Goal: Information Seeking & Learning: Learn about a topic

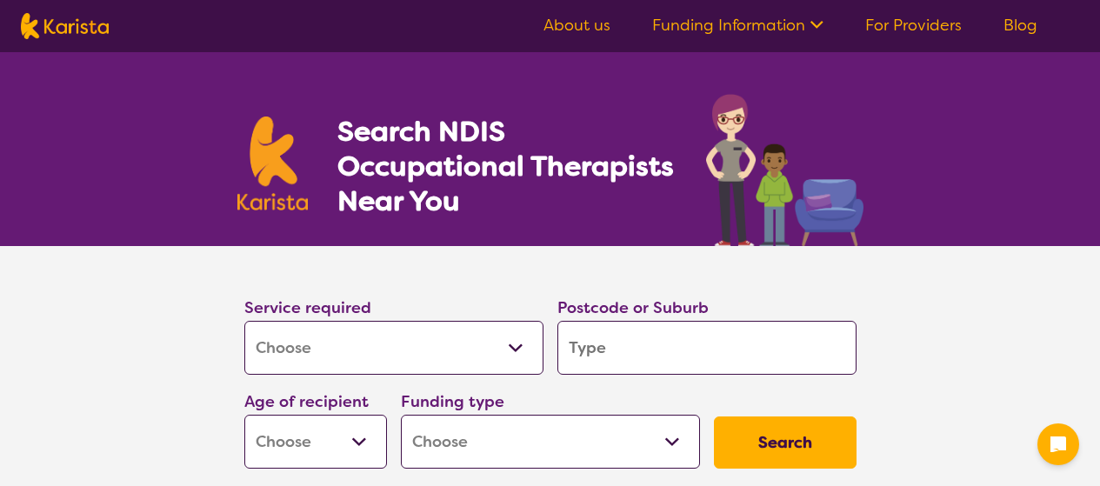
select select "[MEDICAL_DATA]"
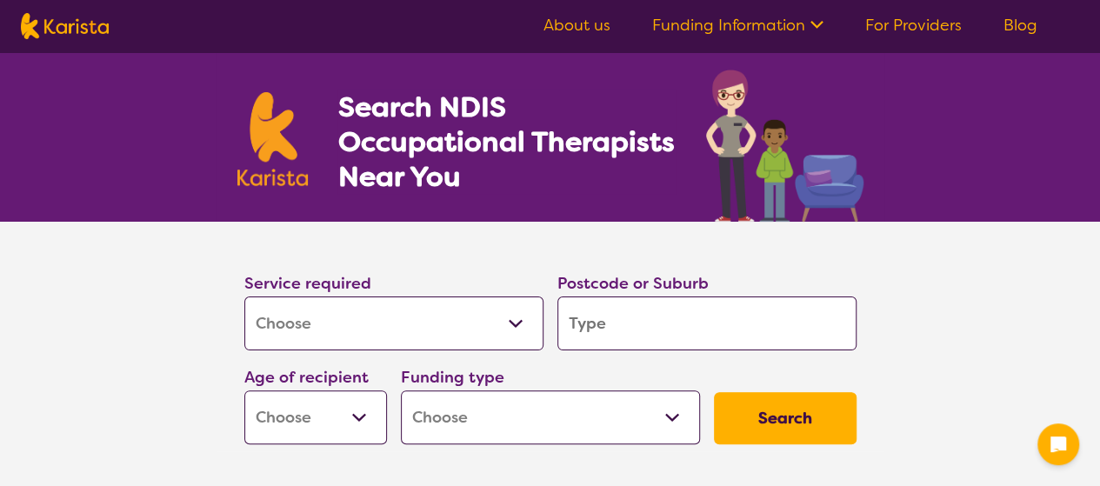
scroll to position [27, 0]
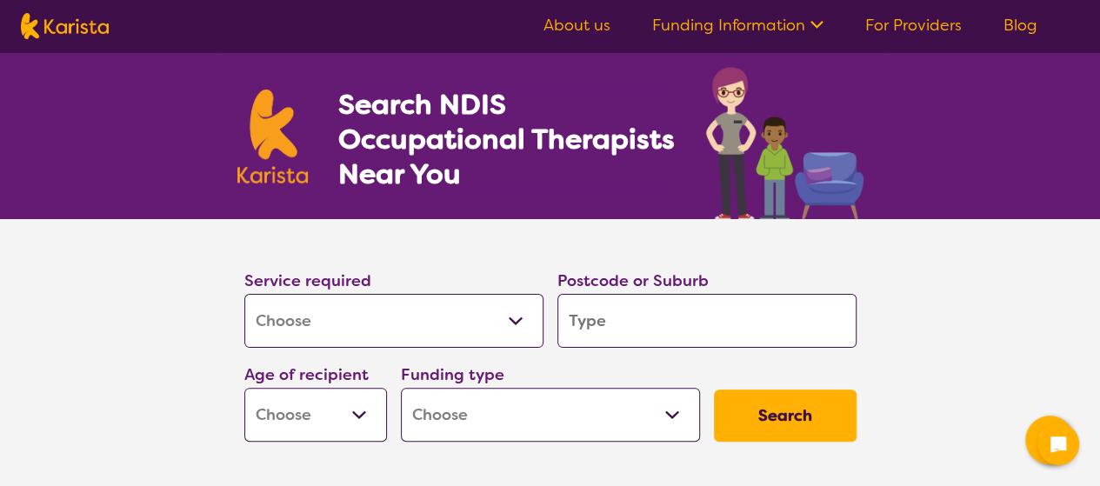
click at [613, 328] on input "search" at bounding box center [706, 321] width 299 height 54
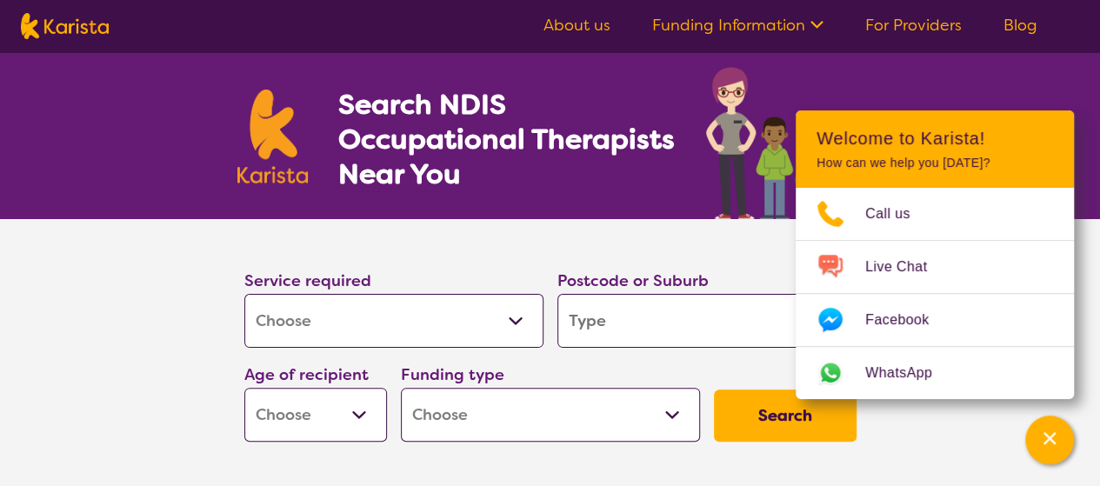
type input "3"
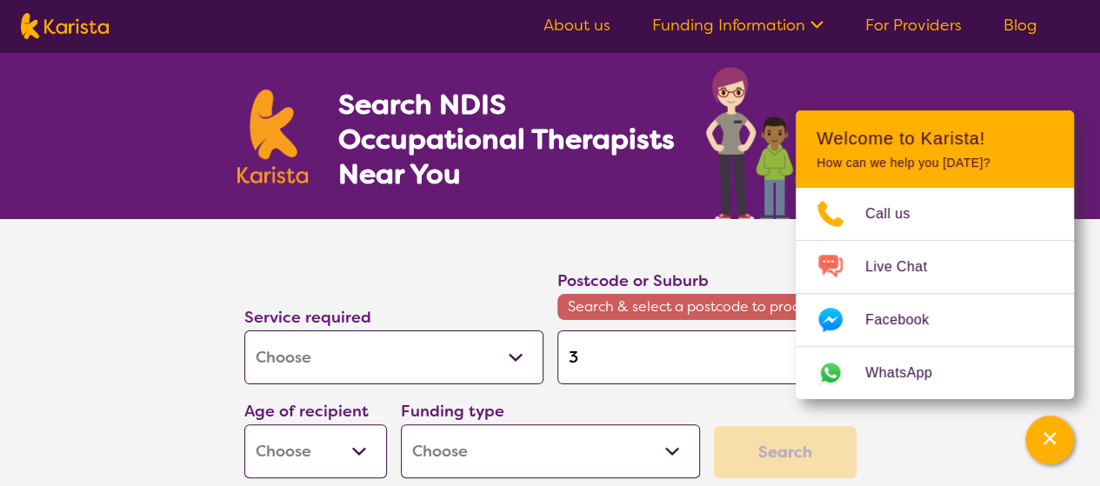
type input "33"
type input "335"
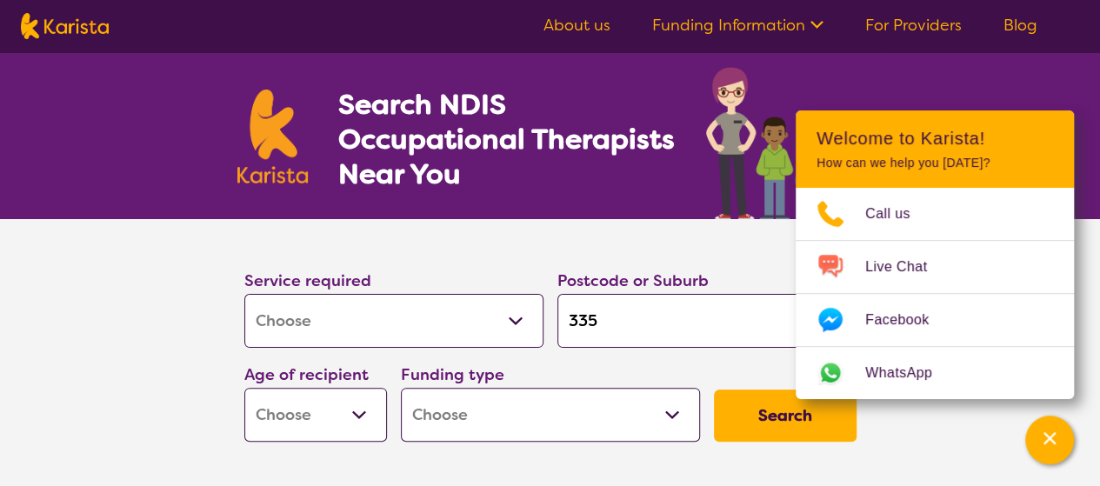
type input "3350"
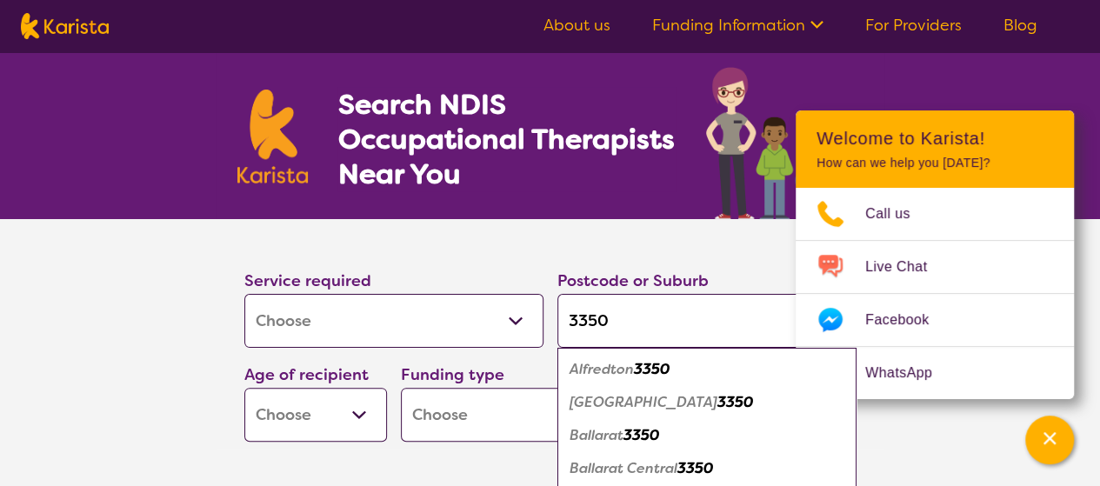
type input "3350"
click at [617, 437] on em "Ballarat" at bounding box center [597, 435] width 54 height 18
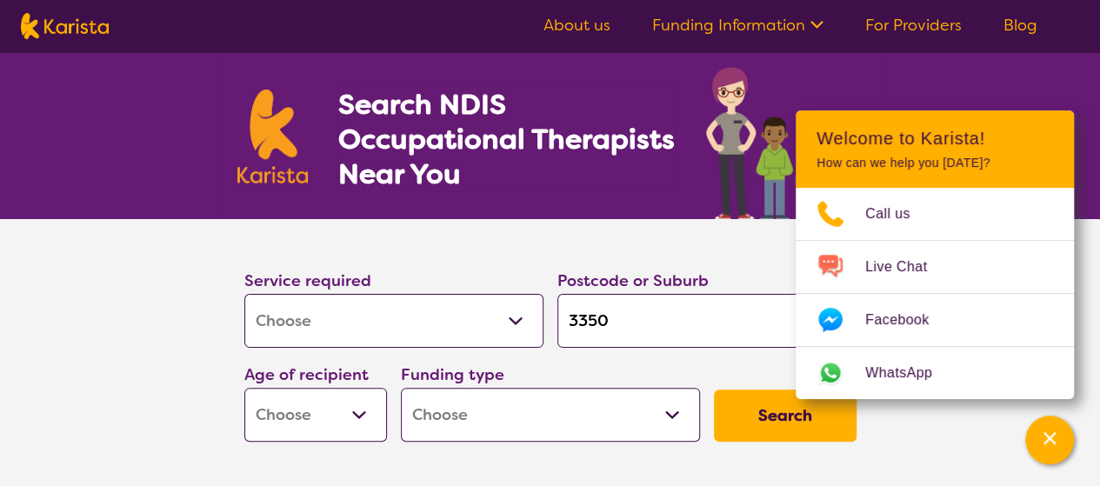
click at [361, 408] on select "Early Childhood - 0 to 9 Child - 10 to 11 Adolescent - 12 to 17 Adult - 18 to 6…" at bounding box center [315, 415] width 143 height 54
select select "AS"
click at [244, 388] on select "Early Childhood - 0 to 9 Child - 10 to 11 Adolescent - 12 to 17 Adult - 18 to 6…" at bounding box center [315, 415] width 143 height 54
select select "AS"
click at [685, 417] on select "Home Care Package (HCP) National Disability Insurance Scheme (NDIS) I don't know" at bounding box center [550, 415] width 299 height 54
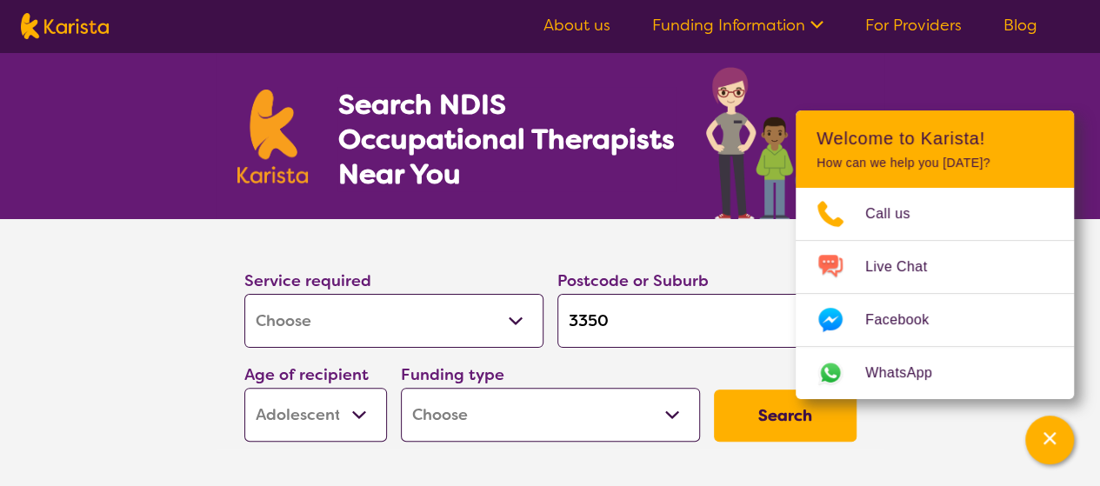
select select "i-don-t-know"
click at [401, 388] on select "Home Care Package (HCP) National Disability Insurance Scheme (NDIS) I don't know" at bounding box center [550, 415] width 299 height 54
select select "i-don-t-know"
click at [757, 415] on button "Search" at bounding box center [785, 416] width 143 height 52
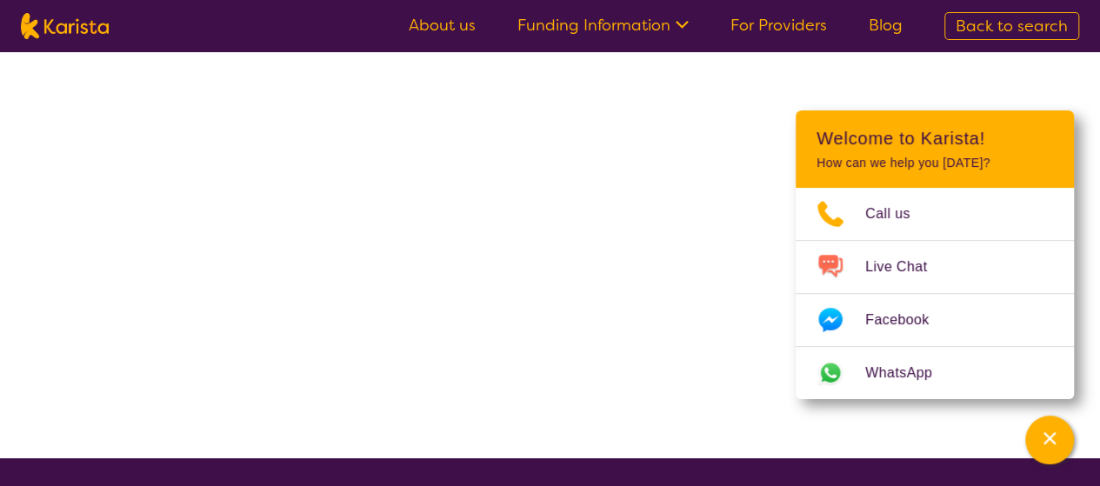
select select "[MEDICAL_DATA]"
select select "AS"
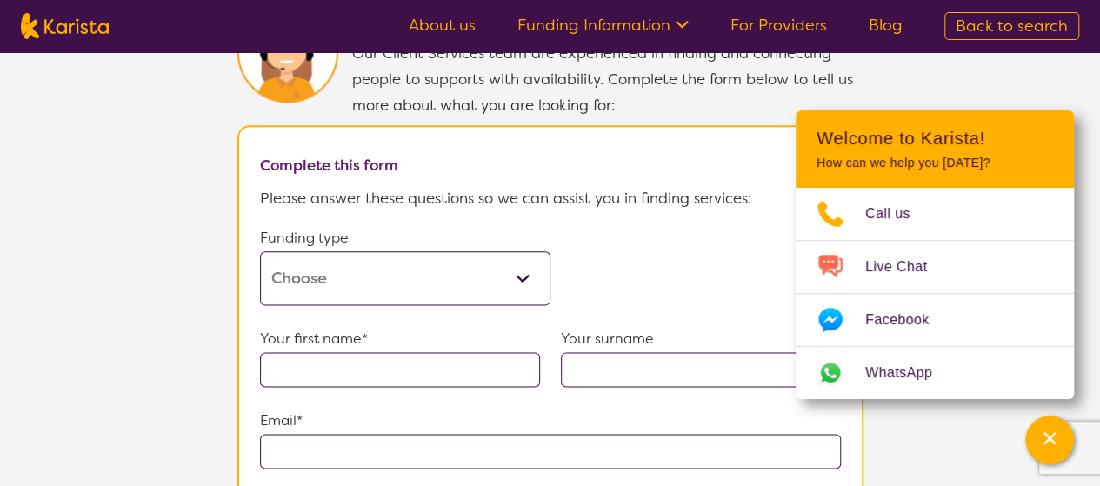
scroll to position [942, 0]
click at [527, 260] on select "Home Care Package (HCP) Home Care Package - Level 1 Home Care Package - Level 2…" at bounding box center [405, 277] width 290 height 54
select select "self-funded"
click at [260, 250] on select "Home Care Package (HCP) Home Care Package - Level 1 Home Care Package - Level 2…" at bounding box center [405, 277] width 290 height 54
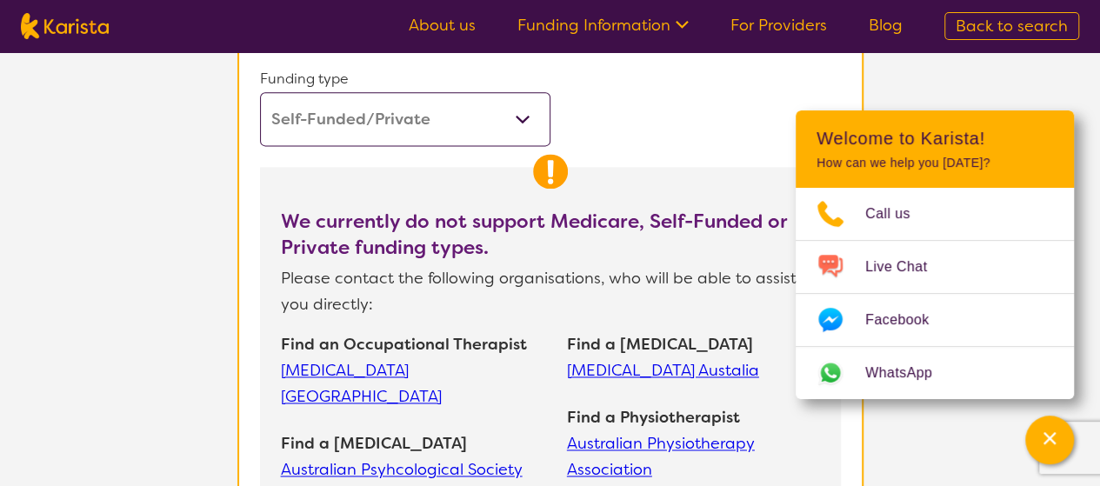
scroll to position [1107, 0]
